Goal: Use online tool/utility: Utilize a website feature to perform a specific function

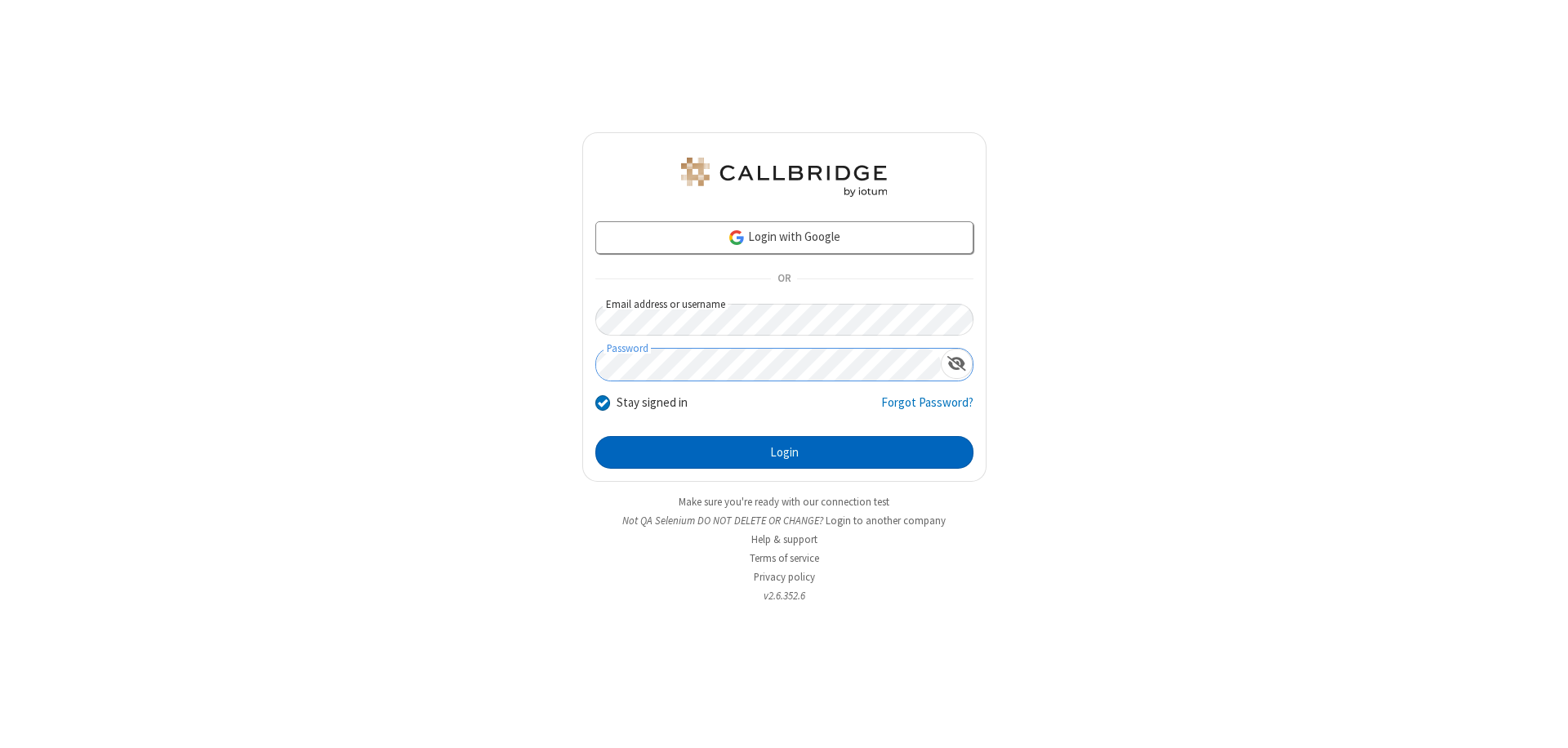
click at [784, 452] on button "Login" at bounding box center [784, 452] width 378 height 32
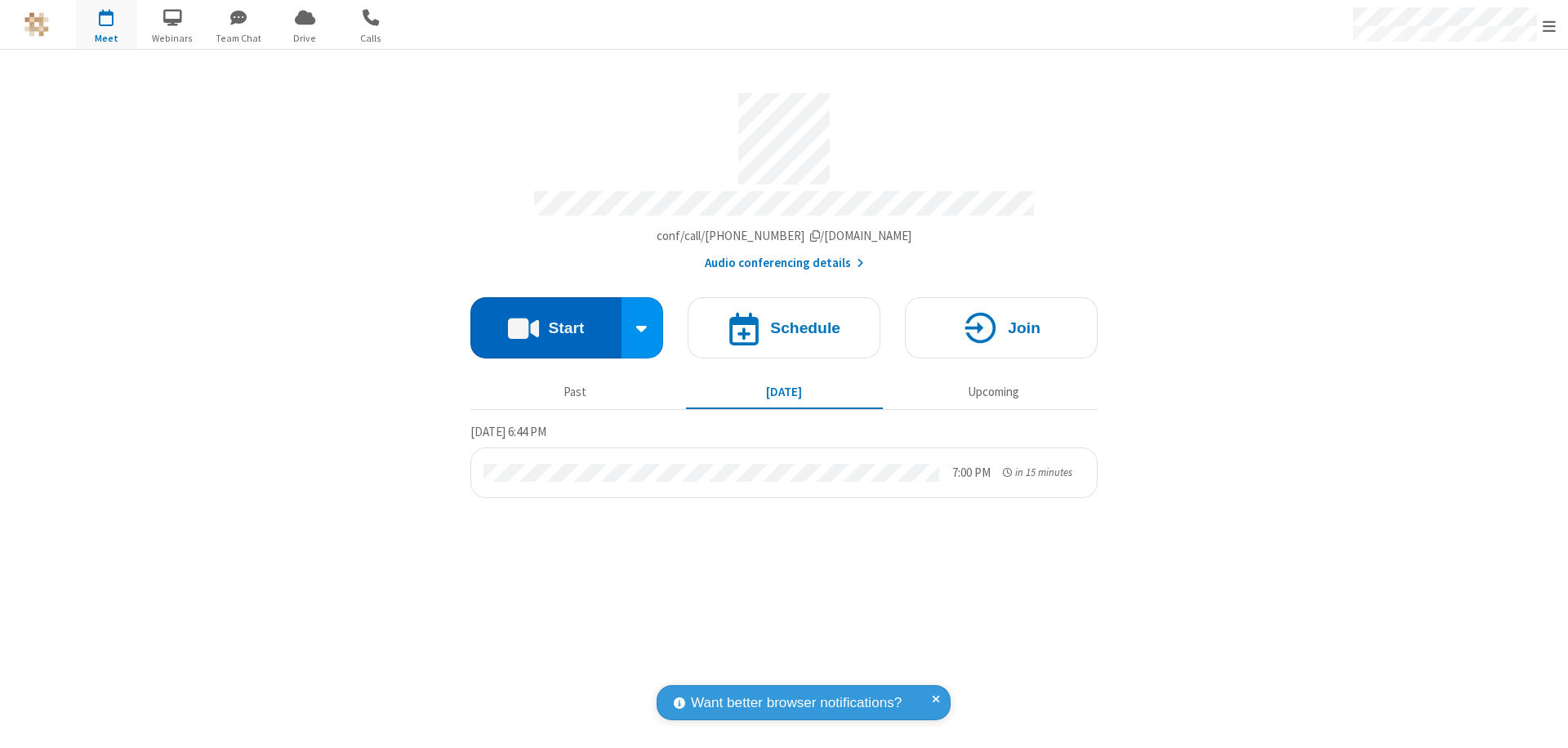
click at [546, 320] on button "Start" at bounding box center [546, 328] width 151 height 61
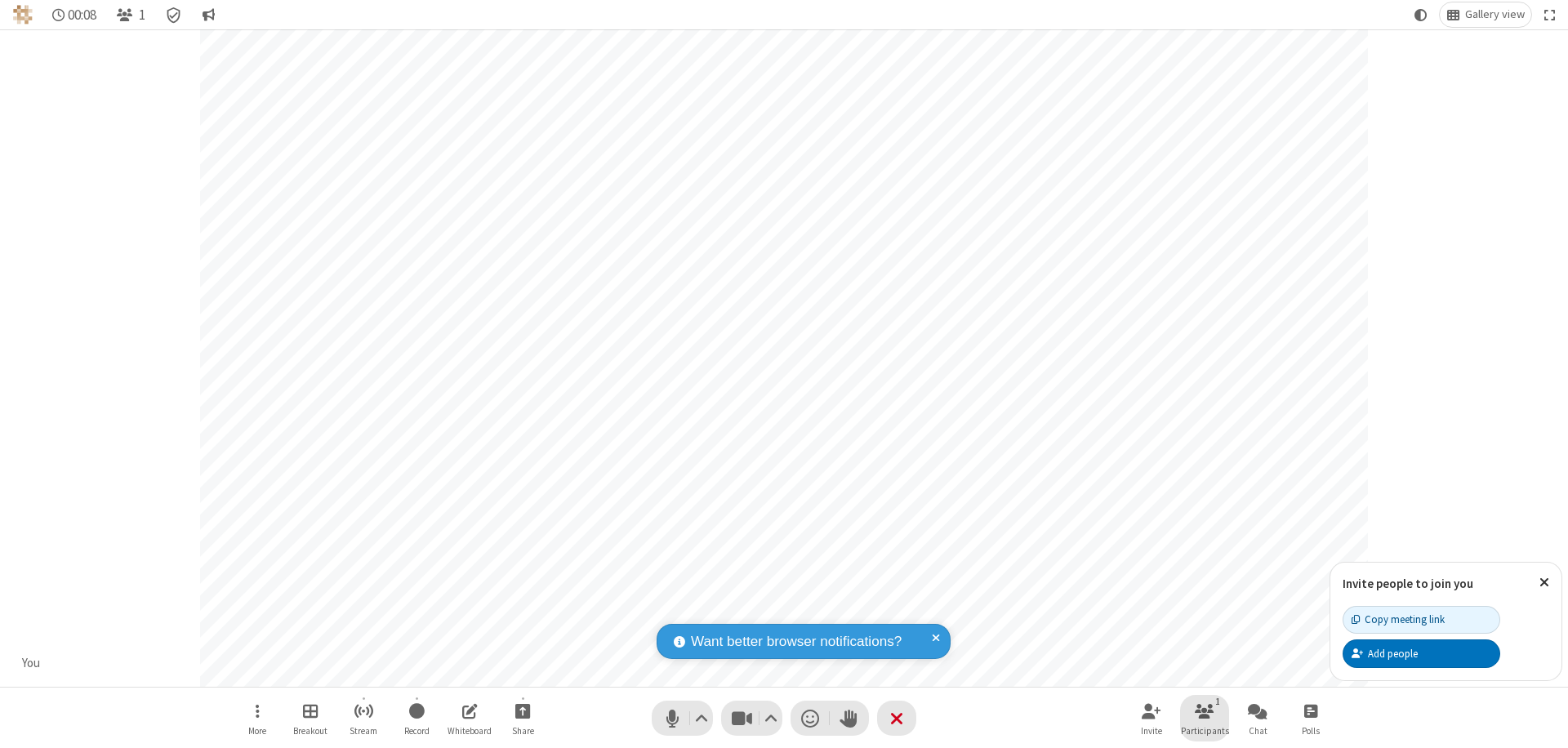
click at [1205, 730] on span "Participants" at bounding box center [1205, 731] width 48 height 10
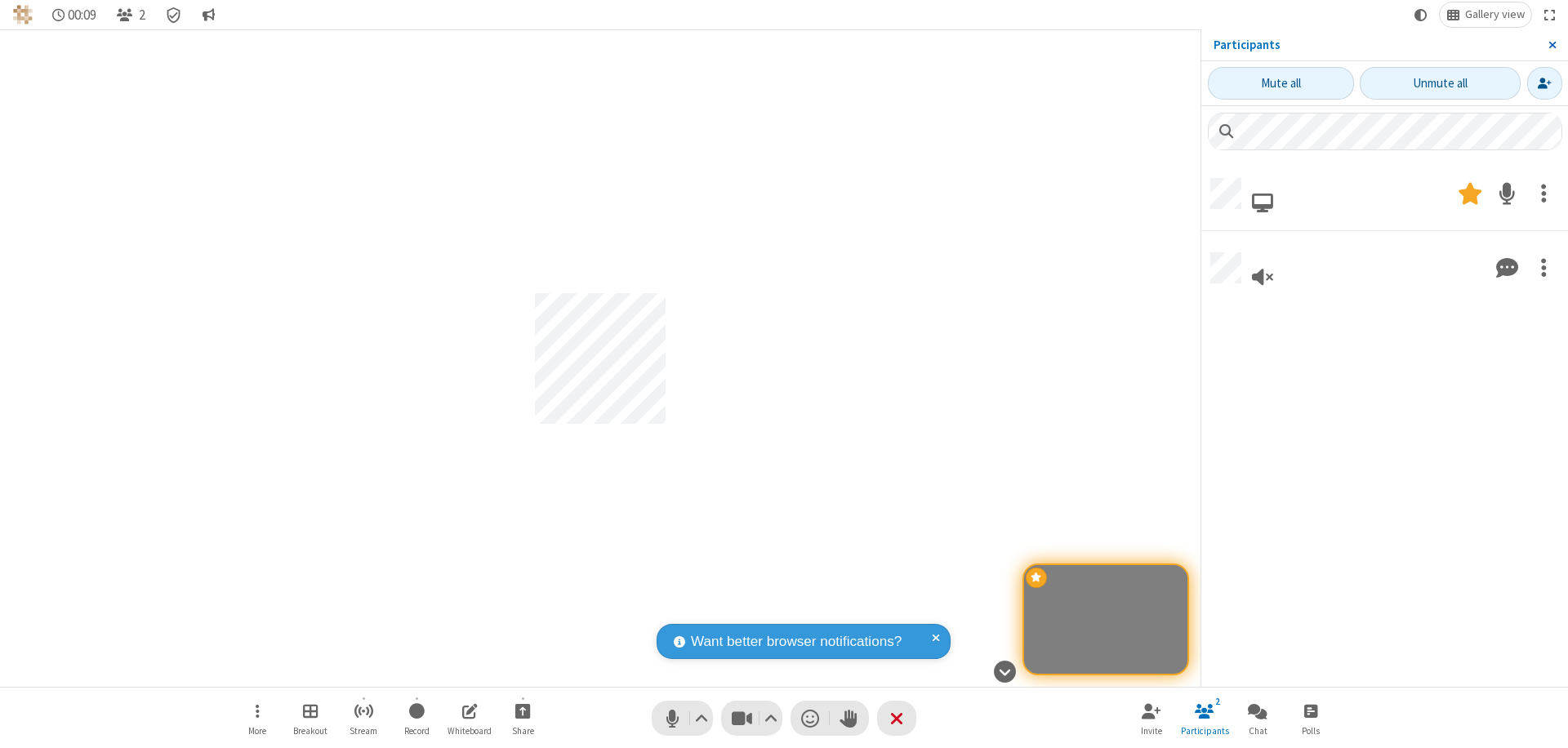
click at [1552, 45] on span "Close sidebar" at bounding box center [1553, 44] width 9 height 13
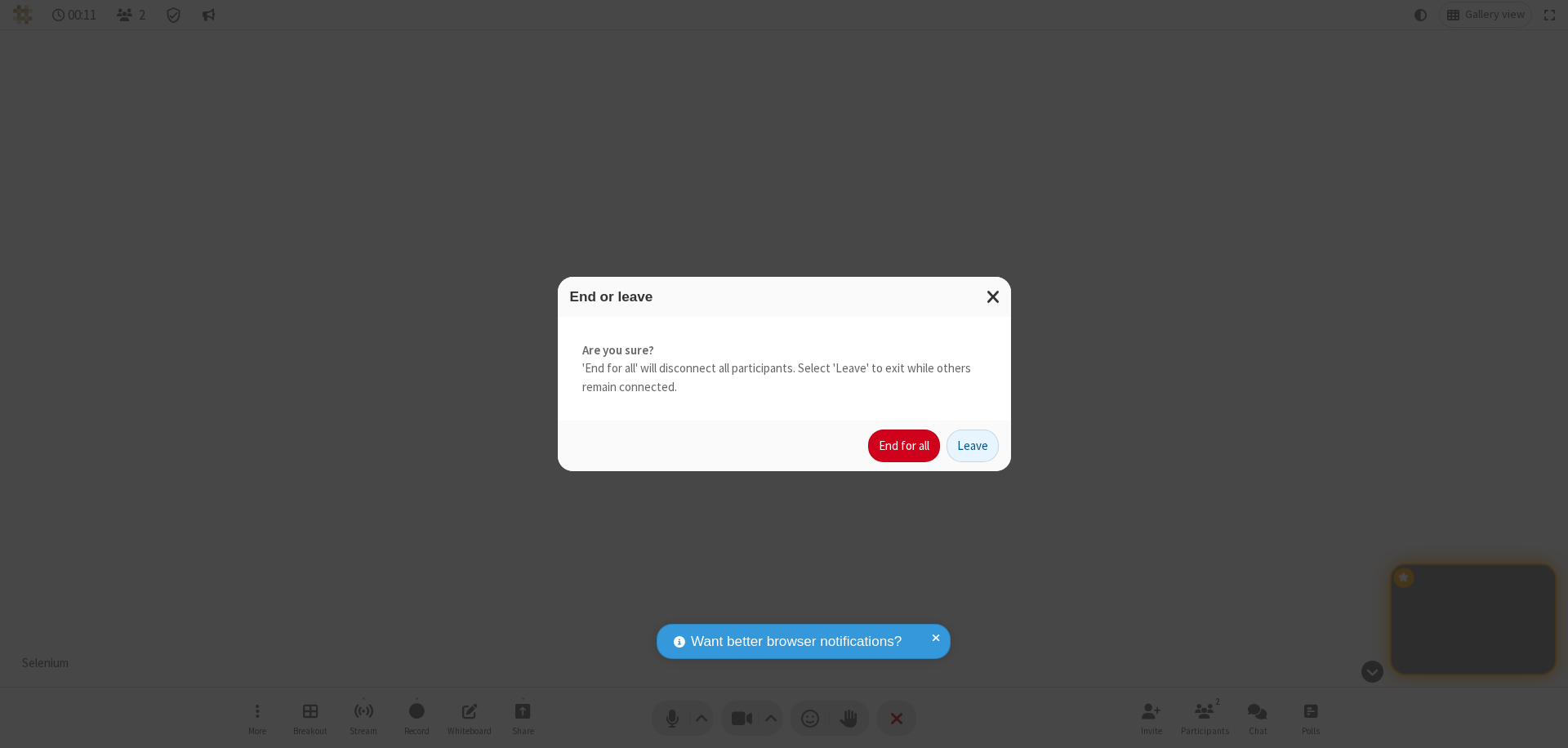
click at [905, 445] on button "End for all" at bounding box center [904, 445] width 72 height 32
